Goal: Transaction & Acquisition: Purchase product/service

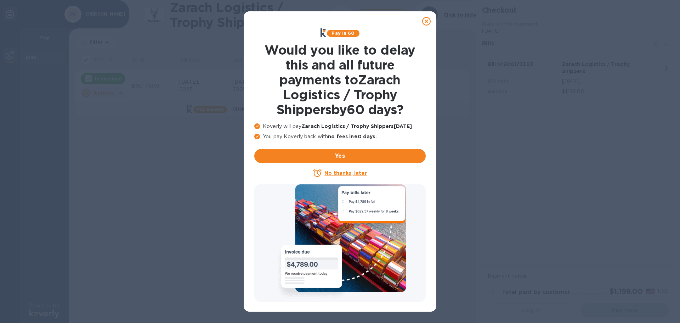
click at [342, 171] on u "No thanks, later" at bounding box center [346, 173] width 42 height 6
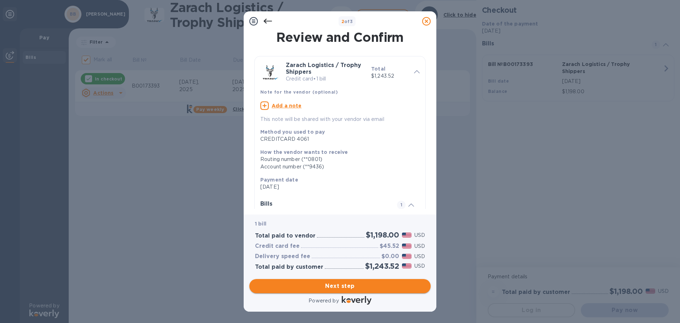
click at [352, 285] on span "Next step" at bounding box center [340, 286] width 170 height 9
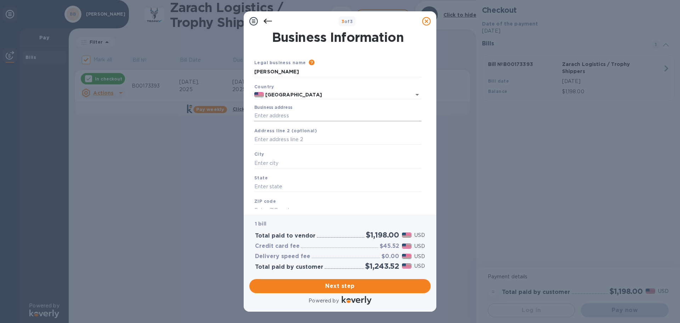
click at [269, 115] on input "Business address" at bounding box center [337, 116] width 167 height 11
type input "[STREET_ADDRESS]"
click at [264, 160] on input "text" at bounding box center [337, 163] width 167 height 11
type input "Tomball"
type input "[GEOGRAPHIC_DATA]"
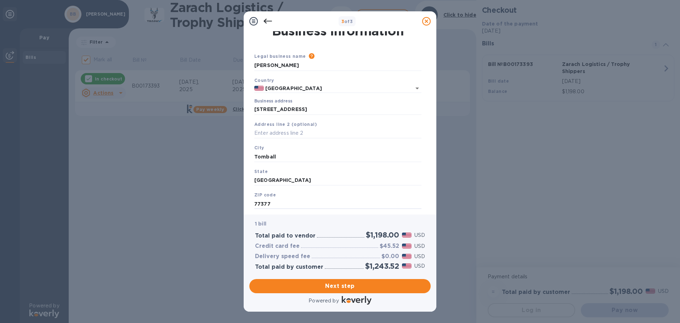
scroll to position [24, 0]
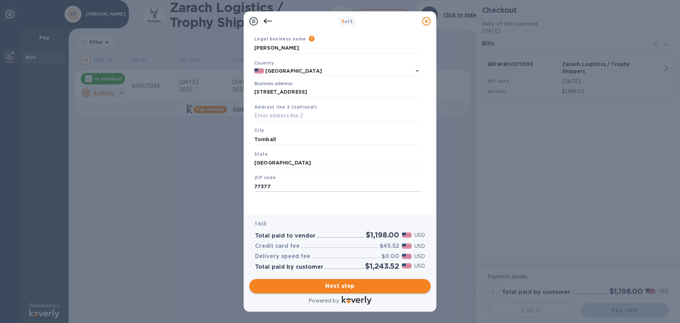
type input "77377"
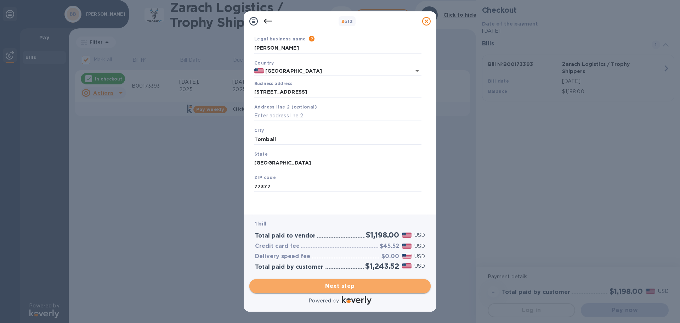
click at [342, 285] on span "Next step" at bounding box center [340, 286] width 170 height 9
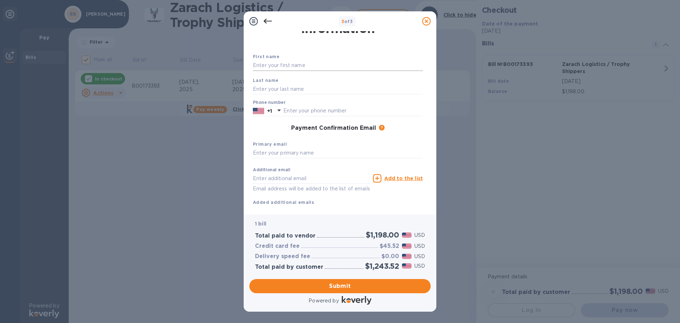
click at [274, 62] on input "text" at bounding box center [338, 65] width 170 height 11
type input "[PERSON_NAME]"
type input "2813704300"
type input "[EMAIL_ADDRESS][DOMAIN_NAME]"
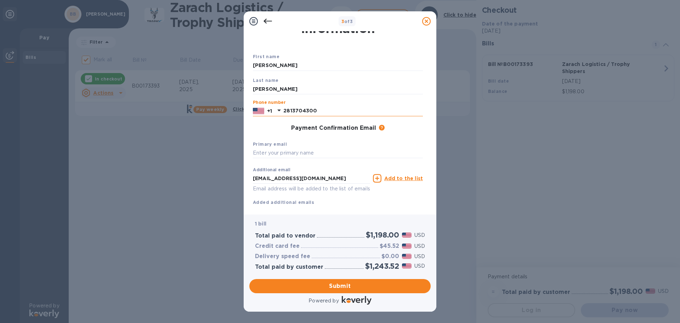
click at [322, 110] on input "2813704300" at bounding box center [353, 111] width 140 height 11
type input "8324524180"
click at [275, 152] on input "text" at bounding box center [338, 153] width 170 height 11
type input "[EMAIL_ADDRESS][DOMAIN_NAME]"
click at [335, 177] on input "[EMAIL_ADDRESS][DOMAIN_NAME]" at bounding box center [311, 178] width 117 height 11
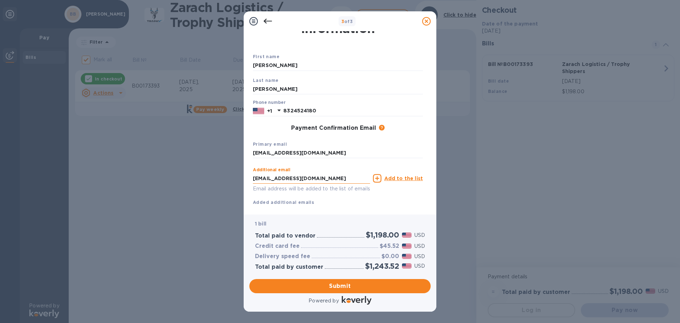
type input "[EMAIL_ADDRESS][DOMAIN_NAME]"
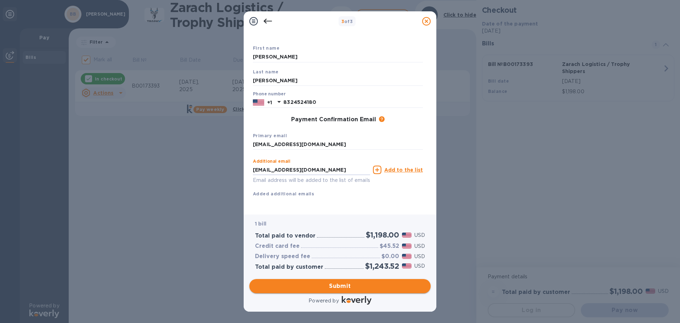
click at [346, 284] on span "Submit" at bounding box center [340, 286] width 170 height 9
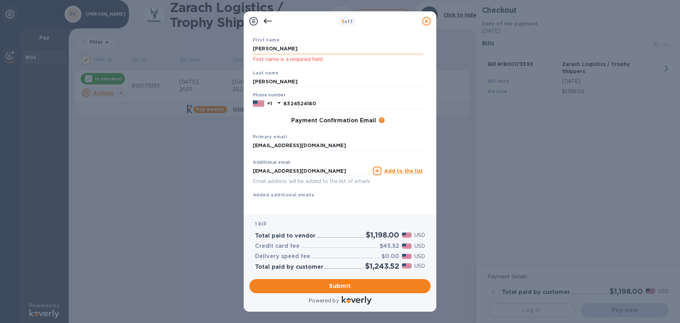
click at [271, 50] on input "[PERSON_NAME]" at bounding box center [338, 49] width 170 height 11
drag, startPoint x: 269, startPoint y: 49, endPoint x: 244, endPoint y: 48, distance: 25.2
click at [244, 48] on div "Payment Contact Information First name [PERSON_NAME] First name is a required f…" at bounding box center [340, 122] width 193 height 183
type input "[PERSON_NAME]"
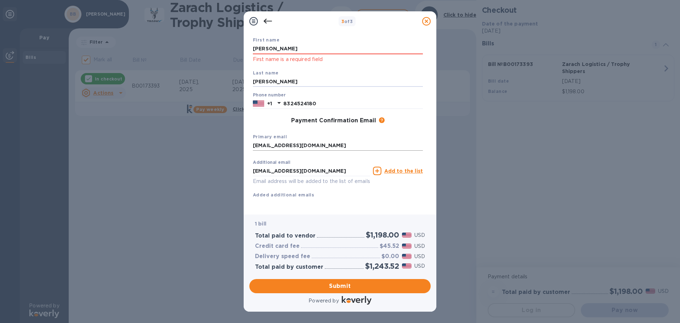
click at [395, 146] on input "[EMAIL_ADDRESS][DOMAIN_NAME]" at bounding box center [338, 145] width 170 height 11
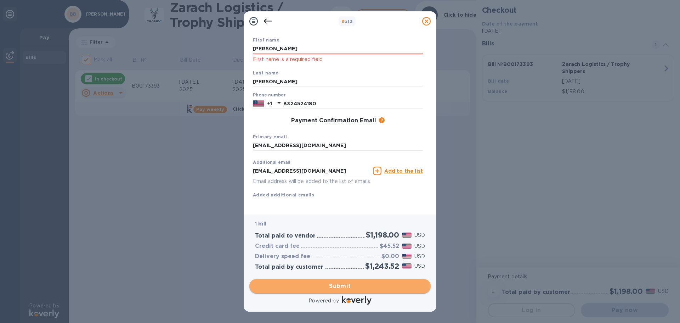
click at [373, 283] on span "Submit" at bounding box center [340, 286] width 170 height 9
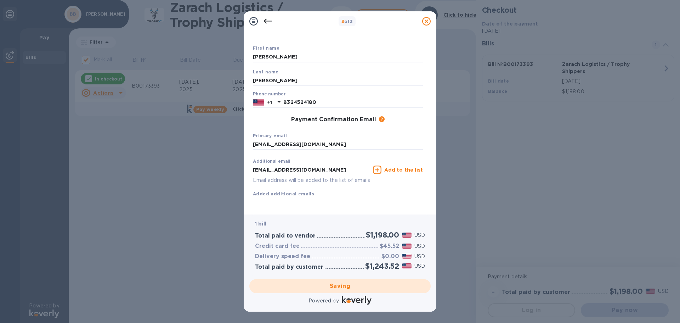
checkbox input "false"
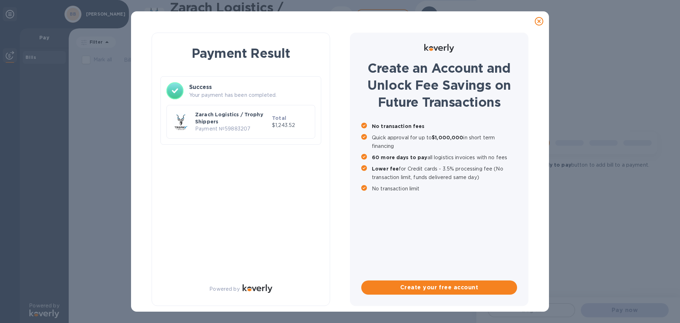
scroll to position [0, 0]
